Goal: Obtain resource: Obtain resource

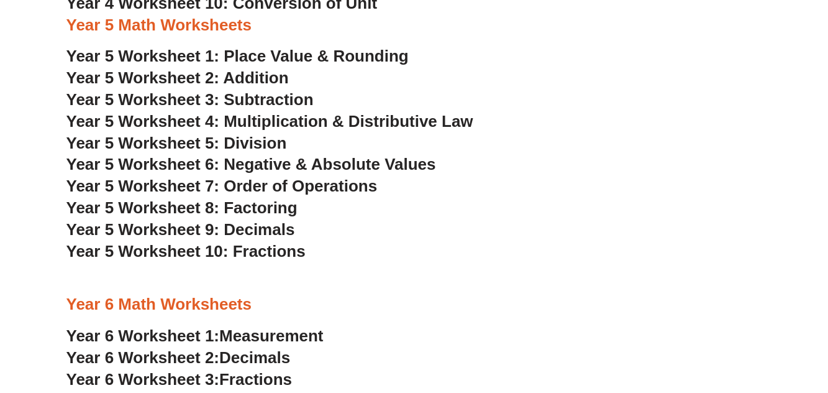
scroll to position [2463, 0]
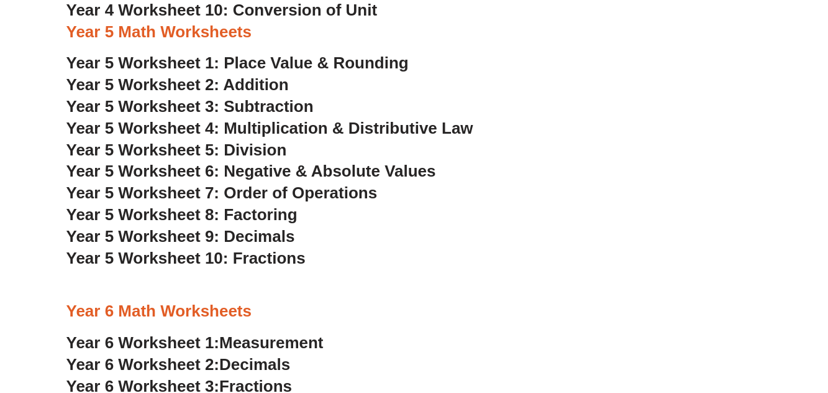
click at [259, 63] on span "Year 5 Worksheet 1: Place Value & Rounding" at bounding box center [237, 62] width 342 height 19
click at [245, 87] on span "Year 5 Worksheet 2: Addition" at bounding box center [177, 84] width 222 height 19
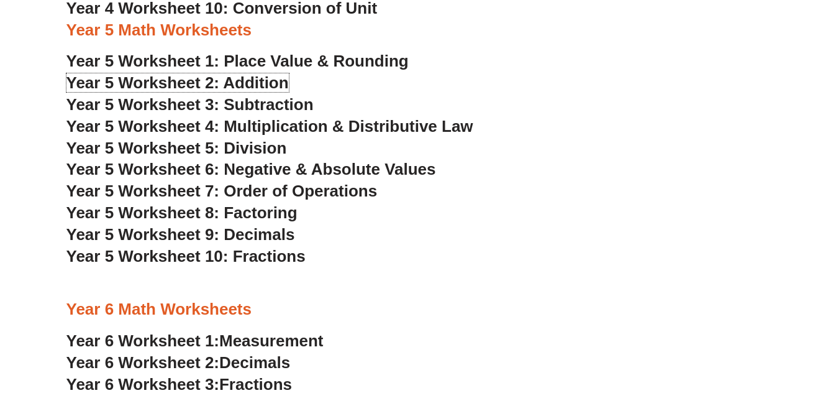
scroll to position [2465, 0]
click at [271, 108] on span "Year 5 Worksheet 3: Subtraction" at bounding box center [189, 105] width 247 height 19
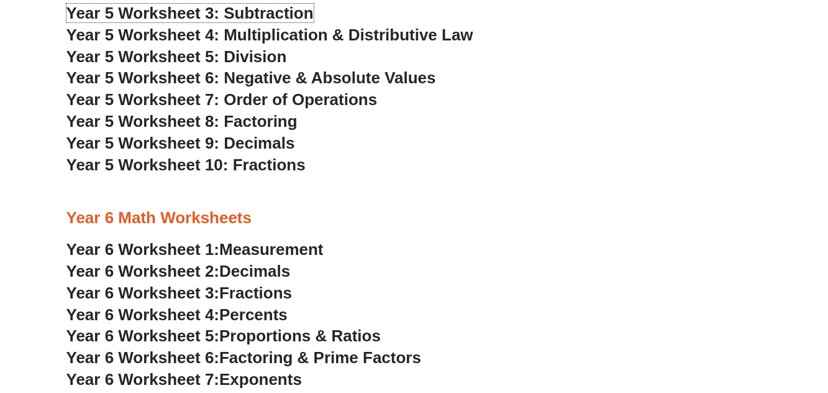
scroll to position [2557, 0]
click at [290, 247] on span "Measurement" at bounding box center [271, 248] width 104 height 19
click at [259, 274] on span "Decimals" at bounding box center [254, 270] width 71 height 19
